Goal: Task Accomplishment & Management: Complete application form

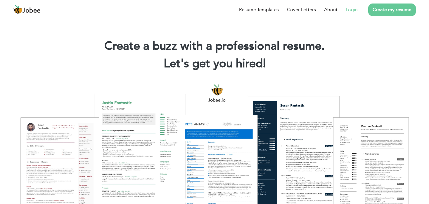
click at [352, 9] on link "Login" at bounding box center [352, 9] width 12 height 7
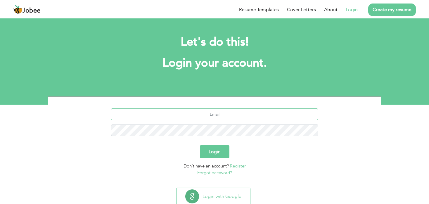
click at [213, 114] on input "text" at bounding box center [214, 115] width 207 height 12
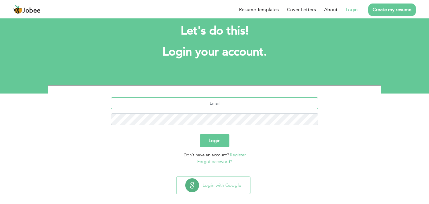
scroll to position [18, 0]
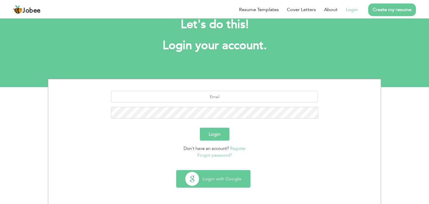
click at [219, 182] on button "Login with Google" at bounding box center [214, 179] width 74 height 17
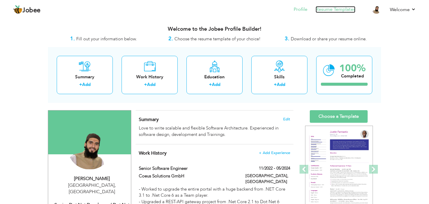
click at [338, 10] on link "Resume Templates" at bounding box center [336, 9] width 40 height 7
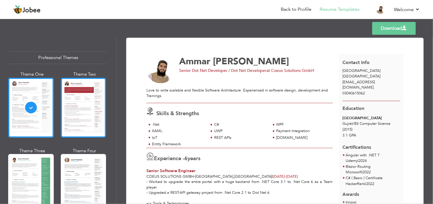
click at [81, 98] on div at bounding box center [84, 108] width 46 height 60
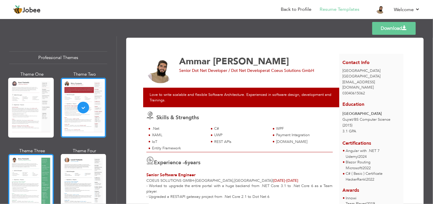
click at [31, 175] on div at bounding box center [31, 184] width 46 height 60
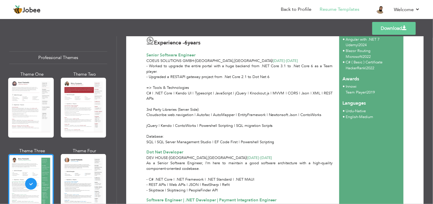
scroll to position [117, 0]
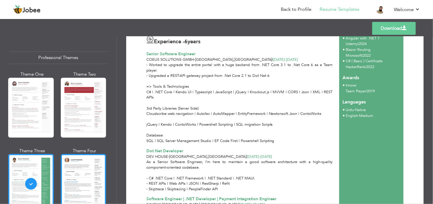
click at [74, 183] on div at bounding box center [84, 184] width 46 height 60
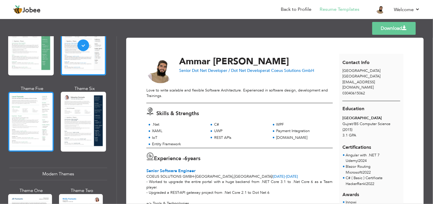
scroll to position [146, 0]
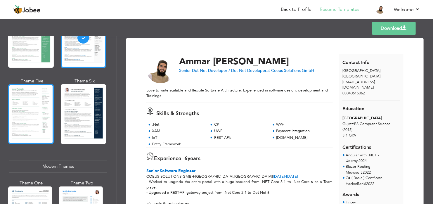
click at [20, 111] on div at bounding box center [31, 114] width 46 height 60
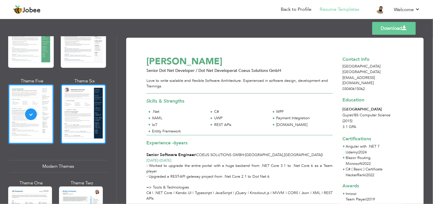
click at [82, 114] on div at bounding box center [84, 114] width 46 height 60
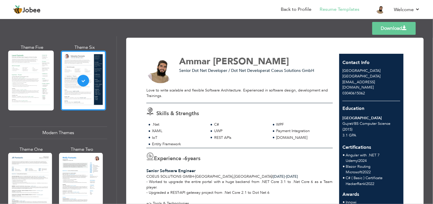
scroll to position [205, 0]
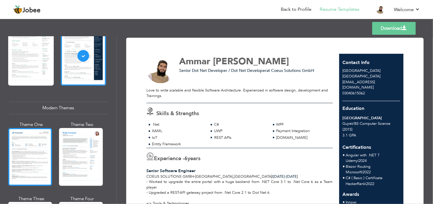
click at [37, 136] on div at bounding box center [30, 157] width 44 height 58
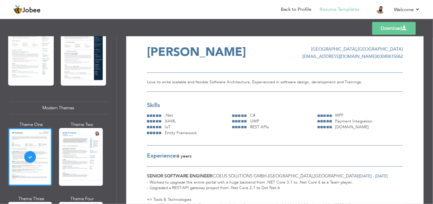
scroll to position [0, 0]
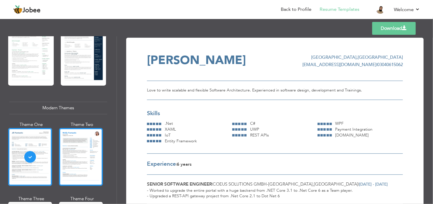
click at [85, 147] on div at bounding box center [81, 157] width 44 height 58
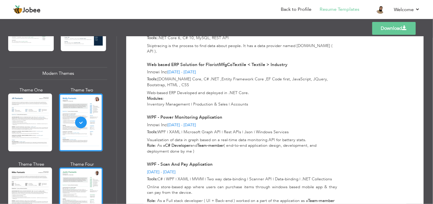
scroll to position [292, 0]
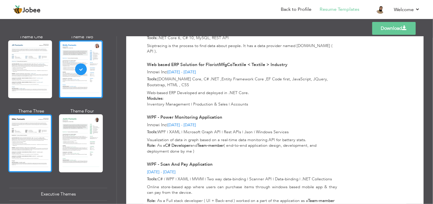
click at [39, 121] on div at bounding box center [30, 143] width 44 height 58
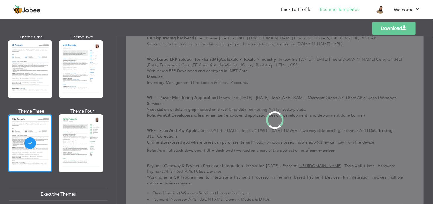
scroll to position [0, 0]
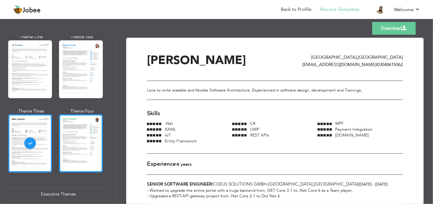
click at [73, 132] on div at bounding box center [81, 143] width 44 height 58
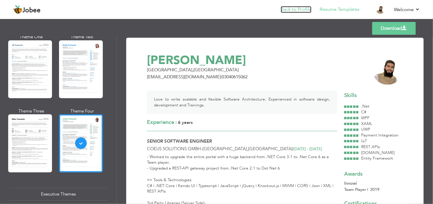
click at [297, 11] on link "Back to Profile" at bounding box center [296, 9] width 31 height 7
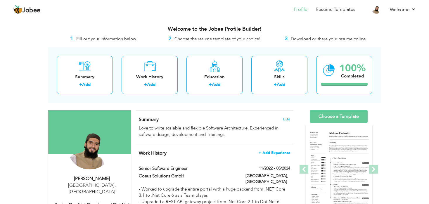
click at [278, 154] on span "+ Add Experience" at bounding box center [275, 153] width 32 height 4
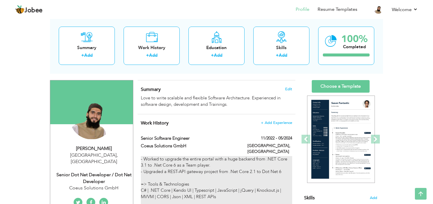
scroll to position [29, 0]
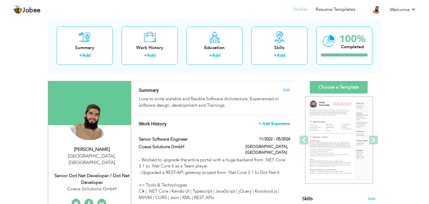
click at [280, 125] on span "+ Add Experience" at bounding box center [275, 124] width 32 height 4
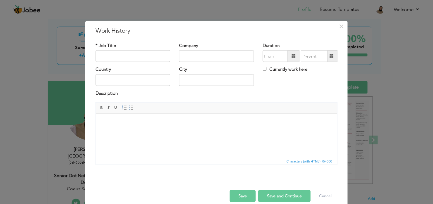
click at [292, 56] on span at bounding box center [294, 56] width 4 height 4
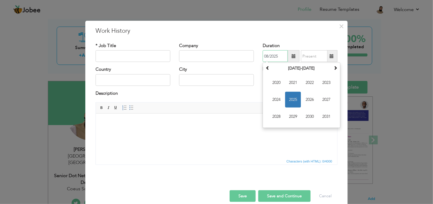
click at [278, 101] on span "2024" at bounding box center [277, 100] width 16 height 16
click at [308, 98] on span "Jul" at bounding box center [310, 100] width 16 height 16
type input "07/2024"
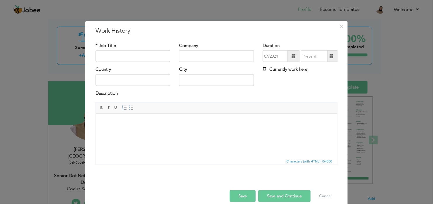
click at [263, 68] on input "Currently work here" at bounding box center [265, 69] width 4 height 4
checkbox input "true"
click at [204, 84] on input "text" at bounding box center [216, 80] width 75 height 12
type input "[GEOGRAPHIC_DATA]"
click at [213, 50] on input "text" at bounding box center [216, 56] width 75 height 12
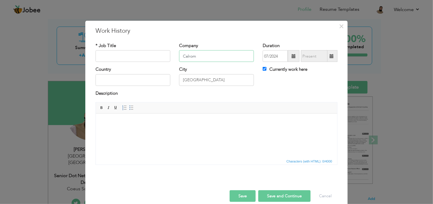
type input "Calrom"
click at [112, 54] on input "text" at bounding box center [133, 56] width 75 height 12
type input "S"
type input "Software Engineer 2"
click at [128, 80] on input "text" at bounding box center [133, 80] width 75 height 12
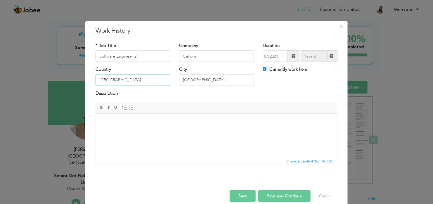
type input "[GEOGRAPHIC_DATA]"
click at [121, 128] on html at bounding box center [217, 122] width 242 height 18
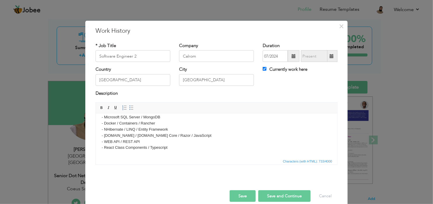
scroll to position [58, 0]
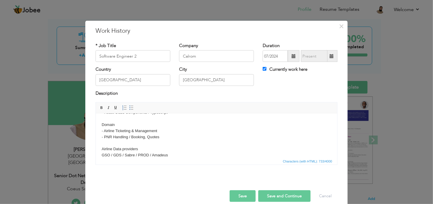
click at [278, 196] on button "Save and Continue" at bounding box center [285, 196] width 52 height 12
checkbox input "false"
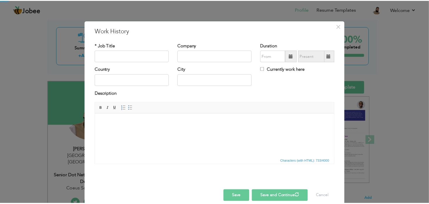
scroll to position [0, 0]
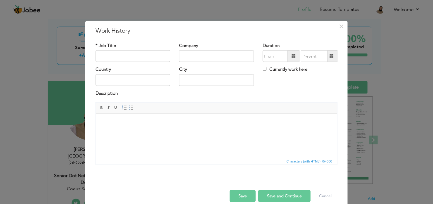
click at [243, 199] on button "Save" at bounding box center [243, 196] width 26 height 12
click at [340, 26] on span "×" at bounding box center [342, 26] width 5 height 11
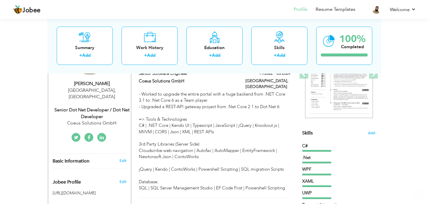
scroll to position [205, 0]
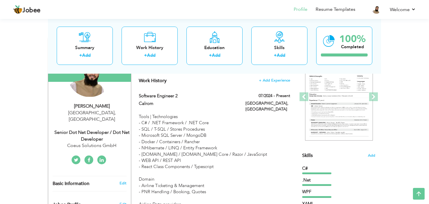
scroll to position [58, 0]
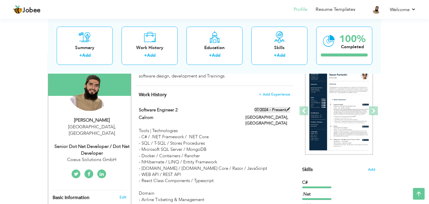
click at [288, 109] on span at bounding box center [288, 109] width 4 height 4
type input "Software Engineer 2"
type input "Calrom"
type input "07/2024"
type input "[GEOGRAPHIC_DATA]"
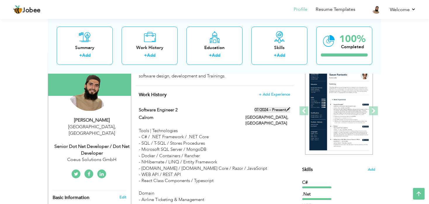
type input "[GEOGRAPHIC_DATA]"
checkbox input "true"
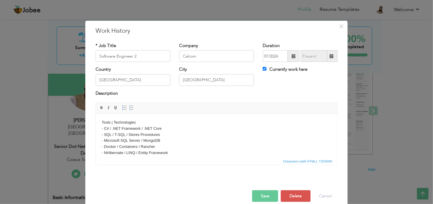
click at [292, 56] on span at bounding box center [294, 56] width 4 height 4
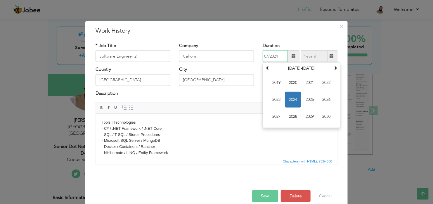
click at [289, 98] on span "2024" at bounding box center [293, 100] width 16 height 16
click at [290, 100] on span "Jun" at bounding box center [293, 100] width 16 height 16
type input "06/2024"
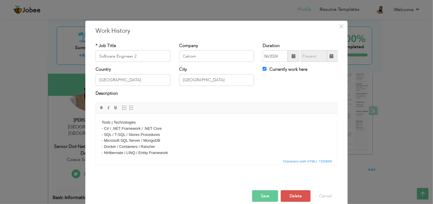
click at [269, 194] on button "Save" at bounding box center [265, 196] width 26 height 12
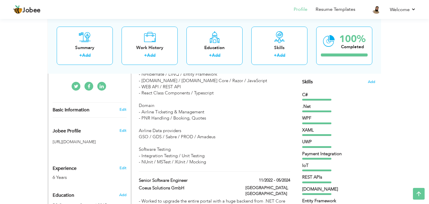
scroll to position [0, 0]
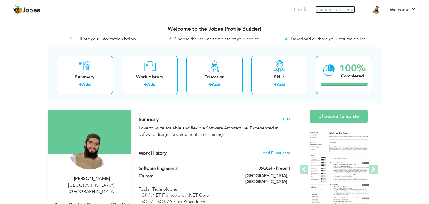
click at [334, 10] on link "Resume Templates" at bounding box center [336, 9] width 40 height 7
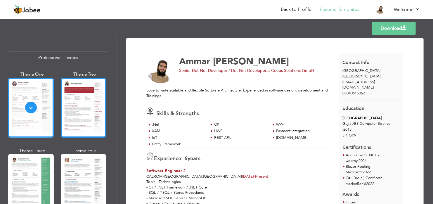
click at [78, 89] on div at bounding box center [84, 108] width 46 height 60
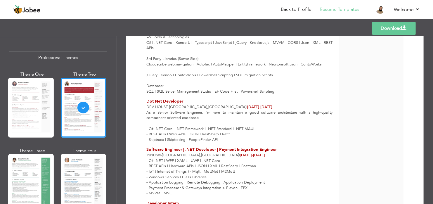
scroll to position [119, 0]
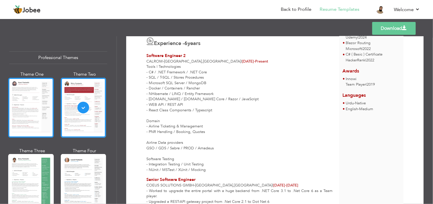
click at [35, 101] on div at bounding box center [31, 108] width 46 height 60
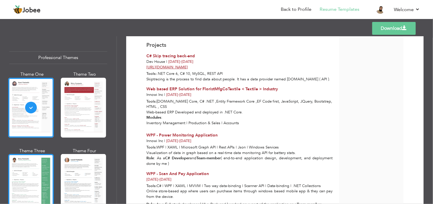
scroll to position [468, 0]
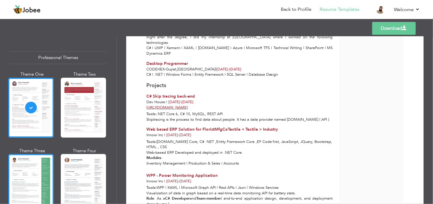
click at [19, 175] on div at bounding box center [31, 184] width 46 height 60
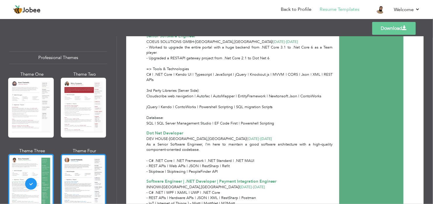
scroll to position [263, 0]
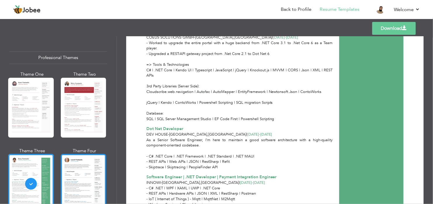
click at [62, 175] on div at bounding box center [84, 184] width 46 height 60
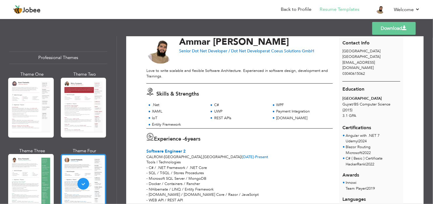
scroll to position [0, 0]
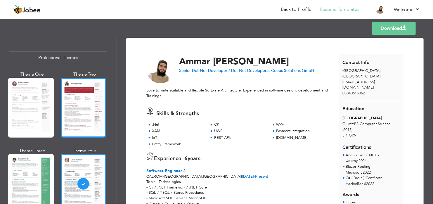
click at [84, 107] on div at bounding box center [84, 108] width 46 height 60
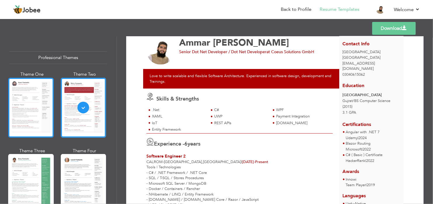
scroll to position [29, 0]
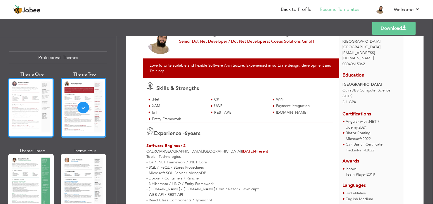
click at [36, 101] on div at bounding box center [31, 108] width 46 height 60
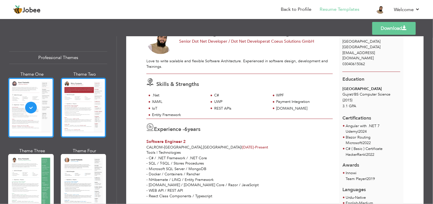
click at [91, 101] on div at bounding box center [84, 108] width 46 height 60
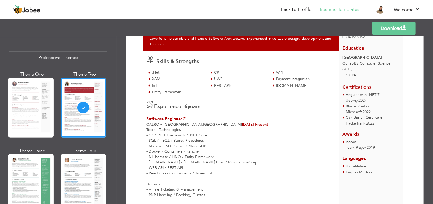
scroll to position [0, 0]
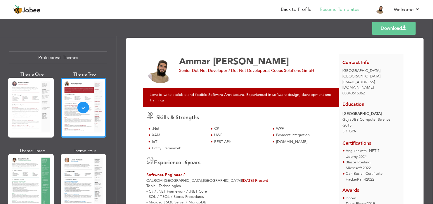
click at [401, 29] on link "Download" at bounding box center [395, 28] width 44 height 13
click at [298, 8] on link "Back to Profile" at bounding box center [296, 9] width 31 height 7
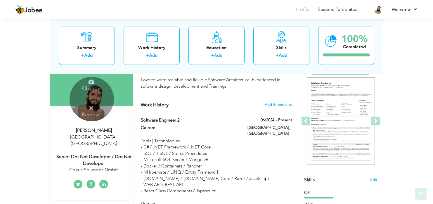
scroll to position [58, 0]
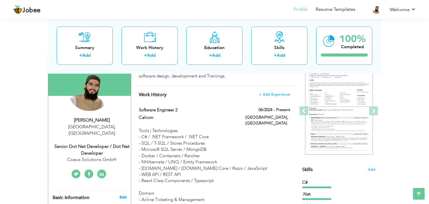
click at [122, 195] on link "Edit" at bounding box center [123, 197] width 7 height 5
type input "Ammar"
type input "[PERSON_NAME]"
type input "03040615062"
select select "number:166"
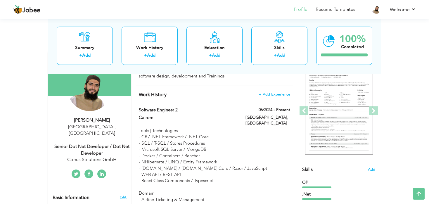
type input "[GEOGRAPHIC_DATA]"
select select "number:8"
type input "Coeus Solutions GmbH"
type input "Senior Dot Net Developer / Dot Net Developer"
type input "https://www.linkedin.com/in/ammarhassan48/"
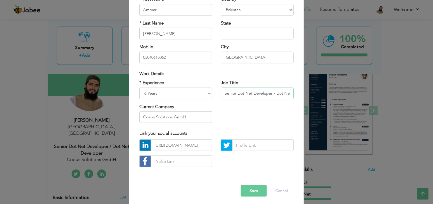
click at [234, 93] on input "Senior Dot Net Developer / Dot Net Developer" at bounding box center [257, 93] width 73 height 12
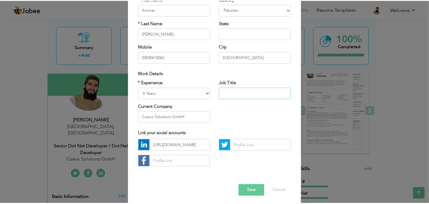
scroll to position [0, 0]
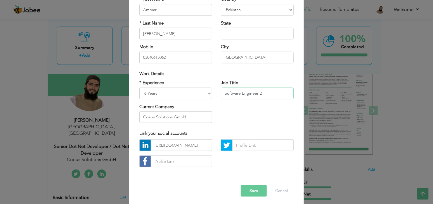
type input "Software Engineer 2"
click at [196, 94] on select "Entry Level Less than 1 Year 1 Year 2 Years 3 Years 4 Years 5 Years 6 Years 7 Y…" at bounding box center [176, 93] width 73 height 12
select select "number:9"
click at [140, 87] on select "Entry Level Less than 1 Year 1 Year 2 Years 3 Years 4 Years 5 Years 6 Years 7 Y…" at bounding box center [176, 93] width 73 height 12
click at [203, 115] on input "Coeus Solutions GmbH" at bounding box center [176, 117] width 73 height 12
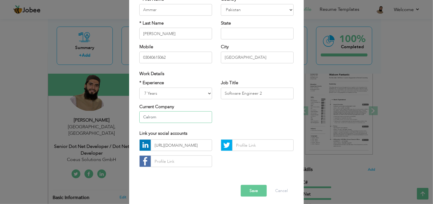
type input "Calrom"
click at [255, 194] on button "Save" at bounding box center [254, 191] width 26 height 12
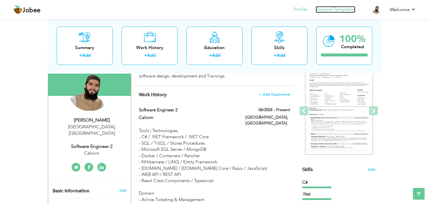
click at [342, 9] on link "Resume Templates" at bounding box center [336, 9] width 40 height 7
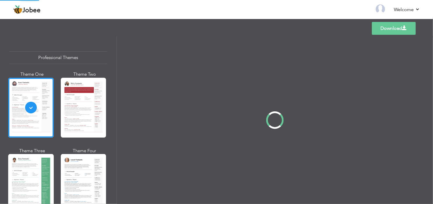
click at [75, 99] on div "Professional Themes Theme One Theme Two Theme Three Theme Four" at bounding box center [216, 120] width 433 height 168
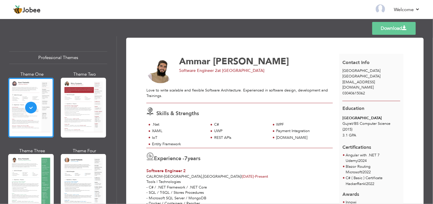
click at [75, 99] on div at bounding box center [84, 108] width 46 height 60
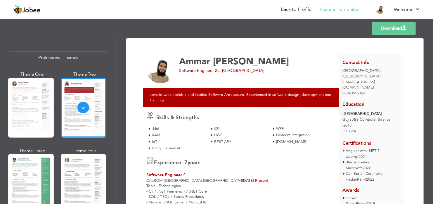
click at [396, 30] on link "Download" at bounding box center [395, 28] width 44 height 13
click at [306, 25] on div "Templates Download" at bounding box center [216, 28] width 433 height 19
click at [383, 27] on link "Download" at bounding box center [395, 28] width 44 height 13
